Goal: Information Seeking & Learning: Learn about a topic

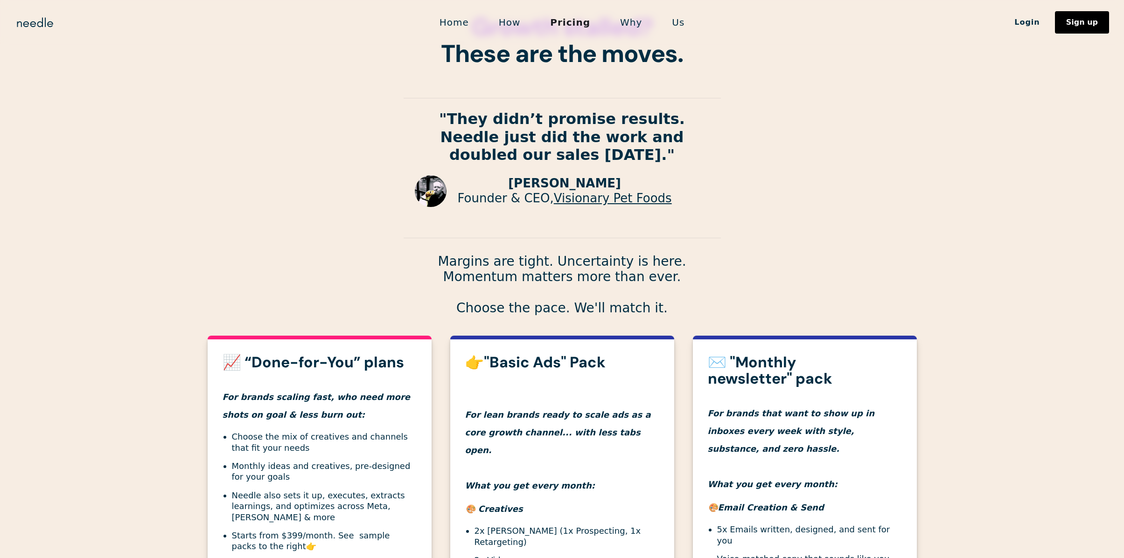
click at [518, 20] on link "How" at bounding box center [510, 23] width 52 height 20
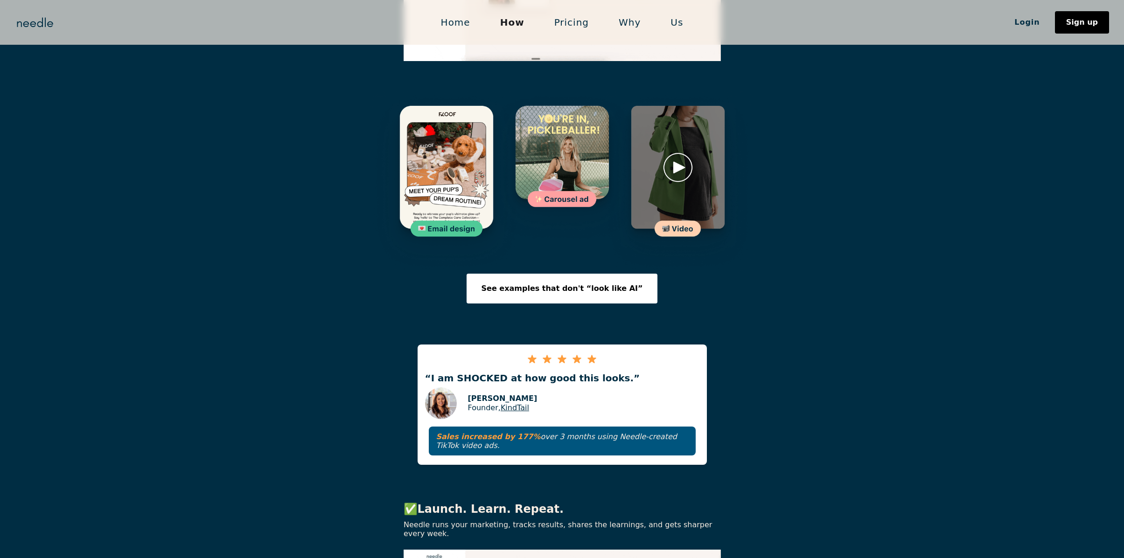
scroll to position [1382, 0]
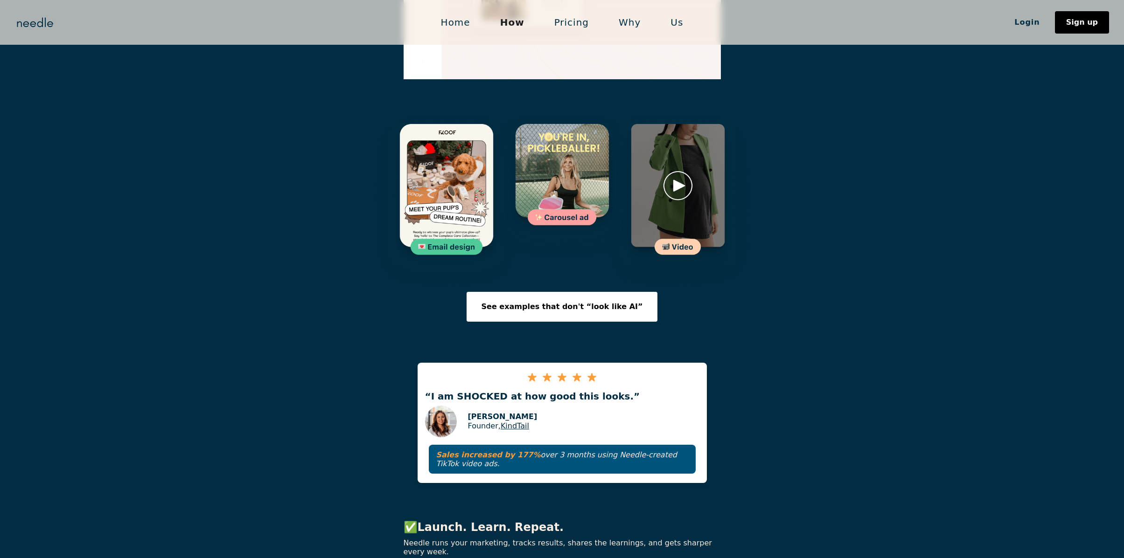
click at [445, 151] on img at bounding box center [446, 200] width 153 height 183
